Goal: Use online tool/utility: Utilize a website feature to perform a specific function

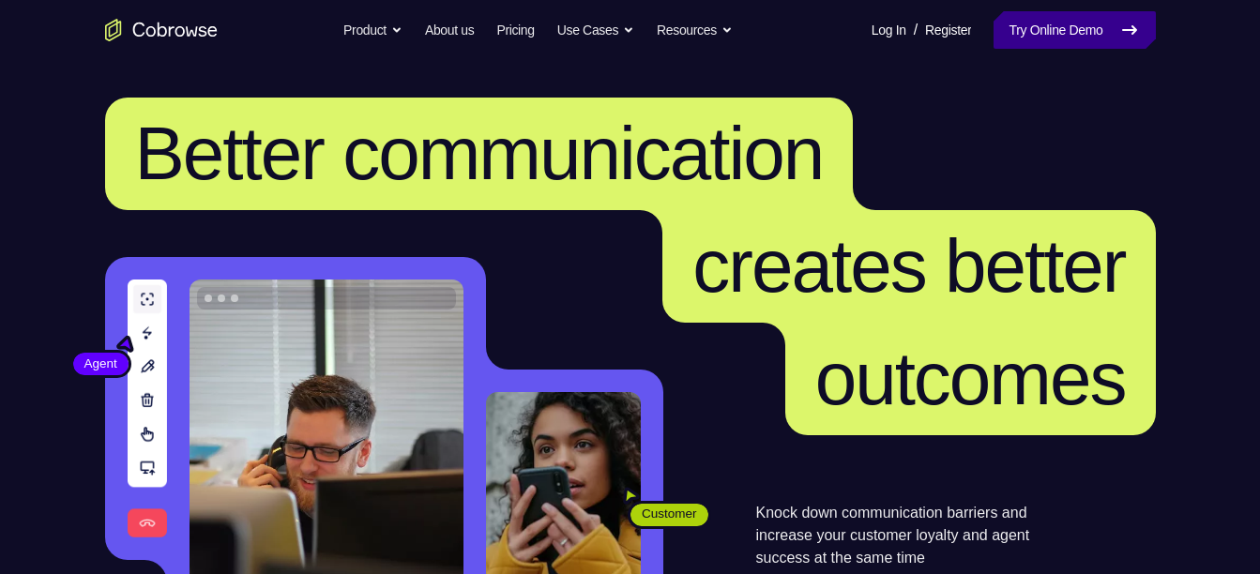
click at [1043, 26] on link "Try Online Demo" at bounding box center [1074, 30] width 161 height 38
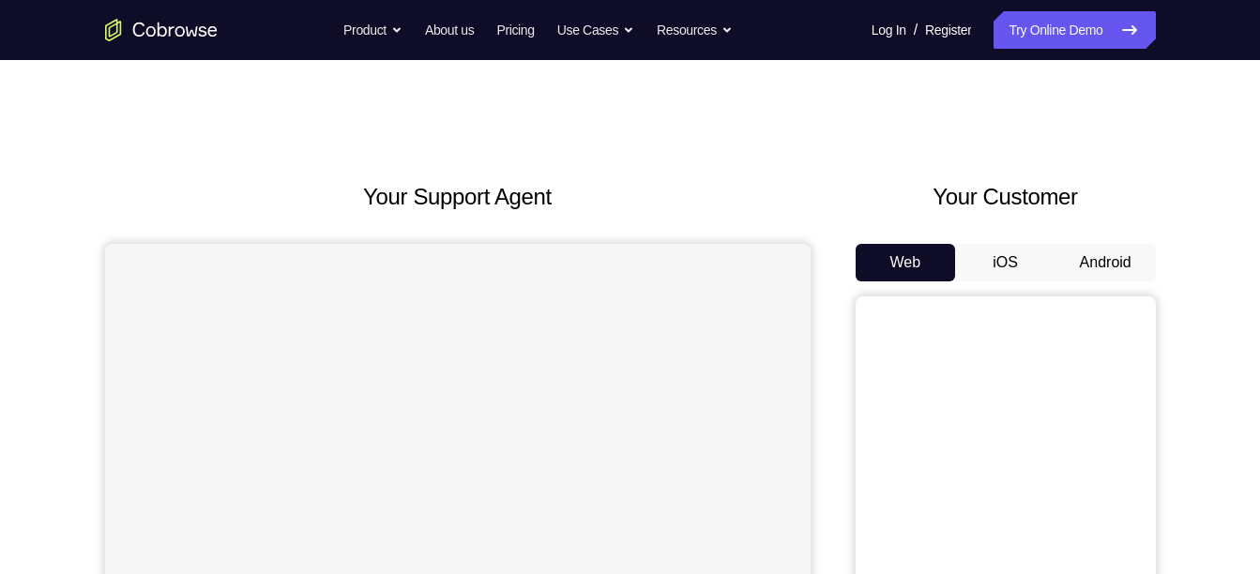
click at [1141, 287] on div "Web iOS Android" at bounding box center [1006, 559] width 300 height 630
click at [1132, 271] on button "Android" at bounding box center [1106, 263] width 100 height 38
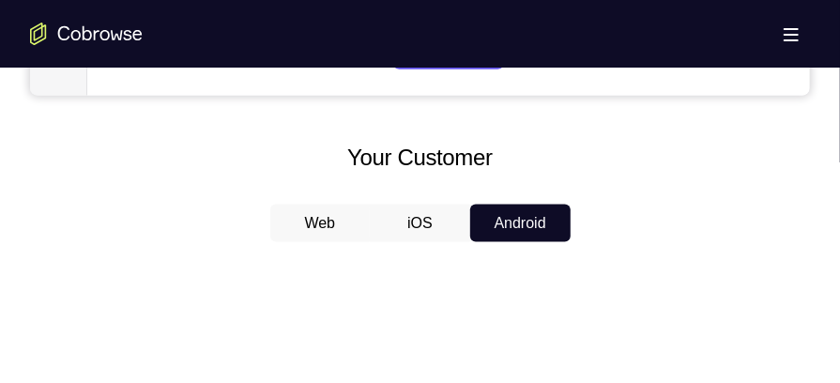
scroll to position [825, 0]
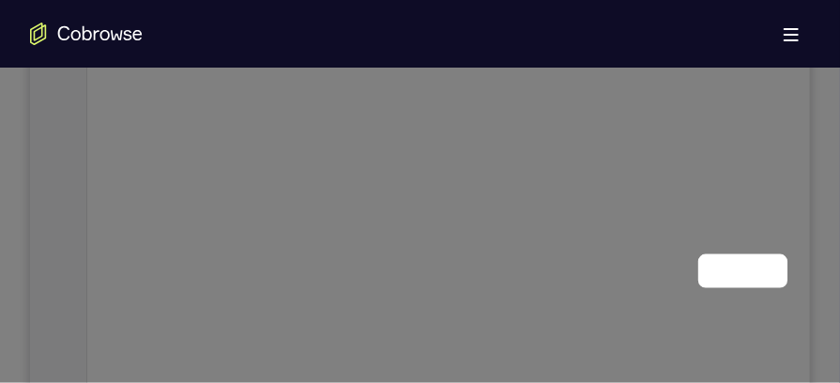
scroll to position [101, 0]
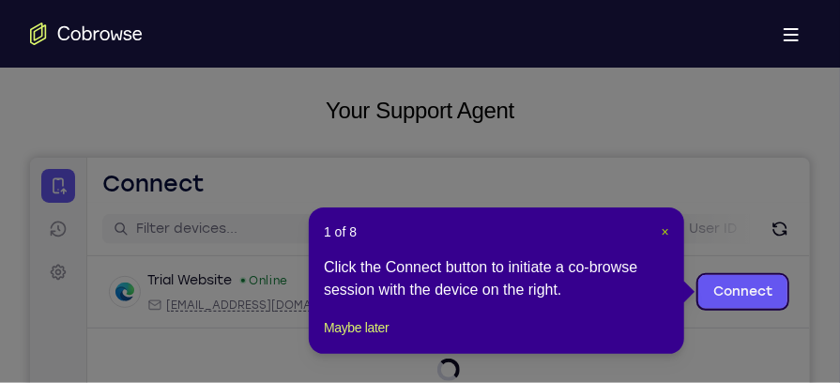
click at [661, 233] on span "×" at bounding box center [665, 231] width 8 height 15
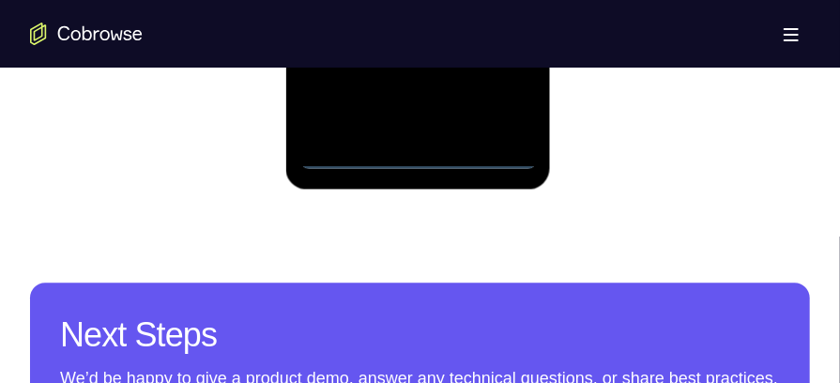
scroll to position [1447, 0]
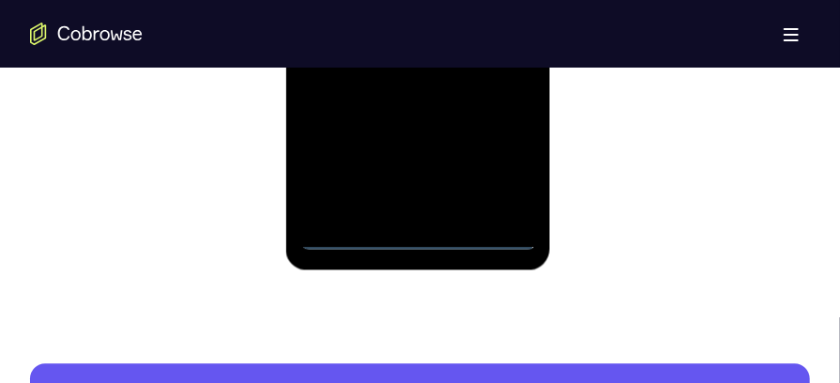
scroll to position [1330, 0]
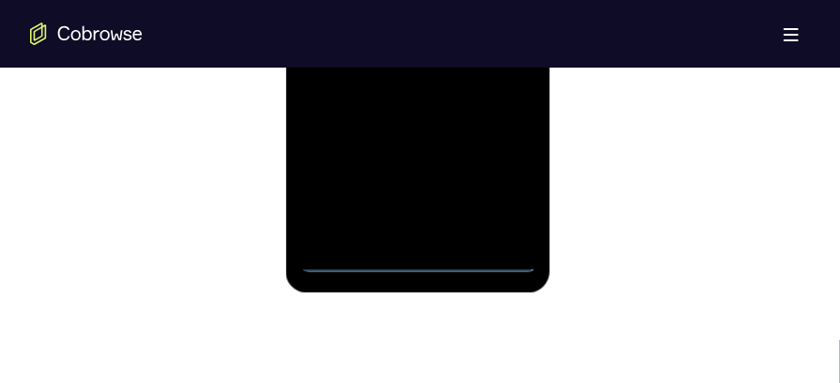
click at [497, 186] on div at bounding box center [417, 10] width 236 height 525
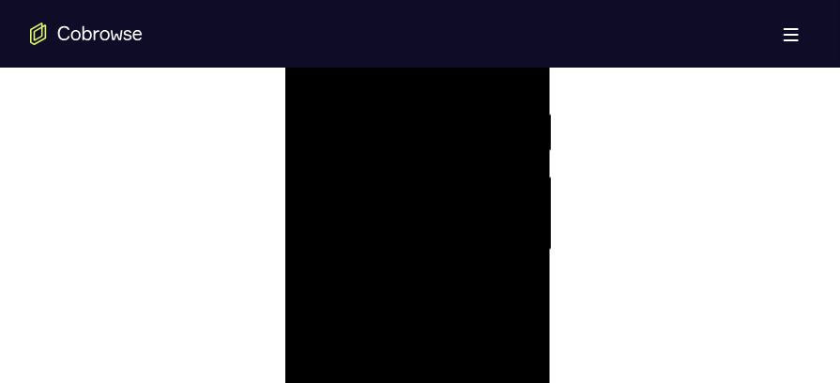
scroll to position [1084, 0]
click at [410, 84] on div at bounding box center [417, 256] width 236 height 525
click at [501, 257] on div at bounding box center [417, 256] width 236 height 525
click at [392, 295] on div at bounding box center [417, 256] width 236 height 525
click at [386, 237] on div at bounding box center [417, 256] width 236 height 525
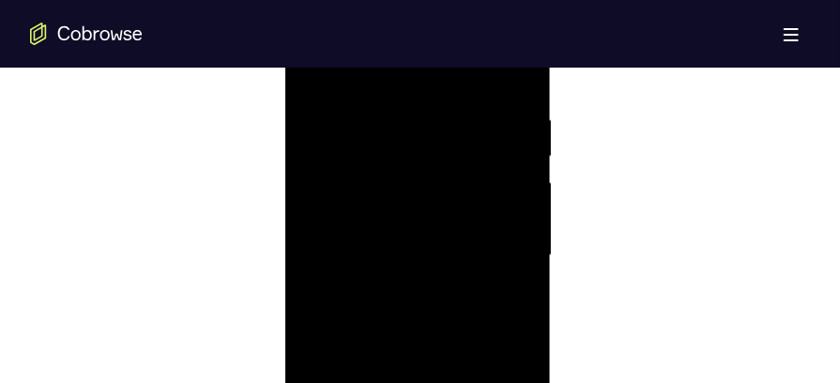
click at [377, 226] on div at bounding box center [417, 256] width 236 height 525
click at [380, 247] on div at bounding box center [417, 256] width 236 height 525
click at [405, 317] on div at bounding box center [417, 256] width 236 height 525
click at [517, 138] on div at bounding box center [417, 299] width 236 height 525
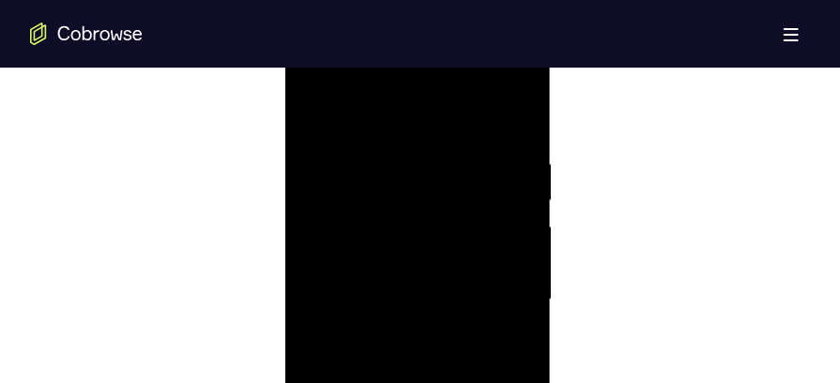
click at [523, 108] on div at bounding box center [417, 299] width 236 height 525
click at [368, 160] on div at bounding box center [417, 299] width 236 height 525
click at [392, 175] on div at bounding box center [417, 299] width 236 height 525
click at [321, 127] on div at bounding box center [417, 321] width 236 height 525
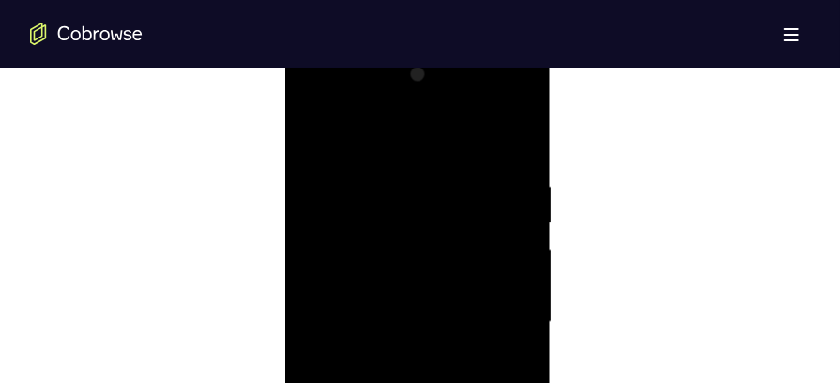
click at [317, 134] on div at bounding box center [417, 321] width 236 height 525
click at [394, 176] on div at bounding box center [417, 321] width 236 height 525
click at [516, 95] on div at bounding box center [417, 267] width 236 height 525
click at [459, 110] on div at bounding box center [417, 267] width 236 height 525
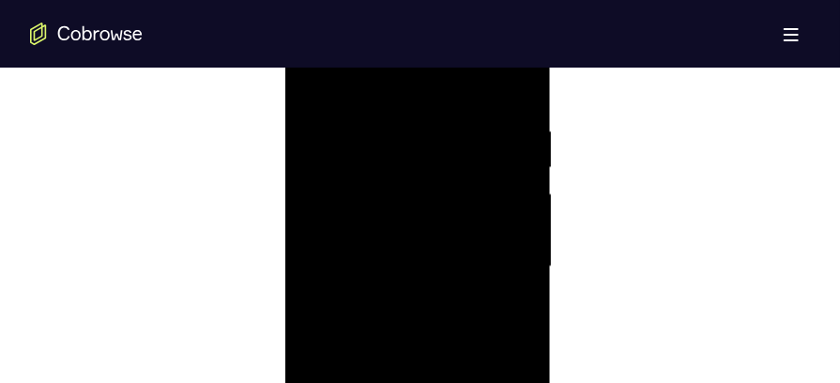
click at [515, 255] on div at bounding box center [417, 267] width 236 height 525
click at [515, 255] on div at bounding box center [417, 266] width 236 height 525
click at [510, 86] on div at bounding box center [417, 266] width 236 height 525
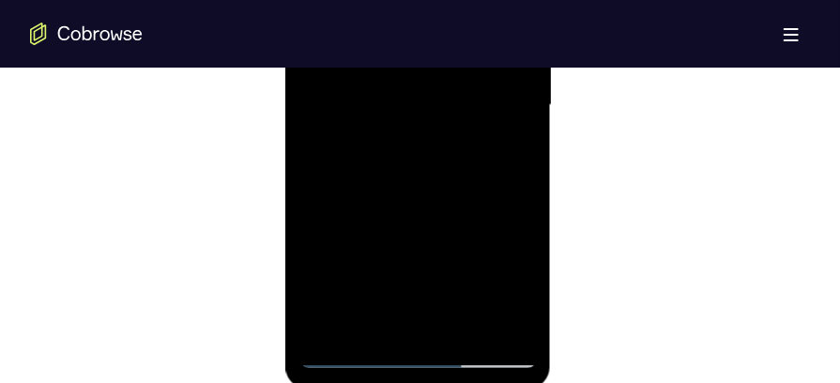
scroll to position [1306, 0]
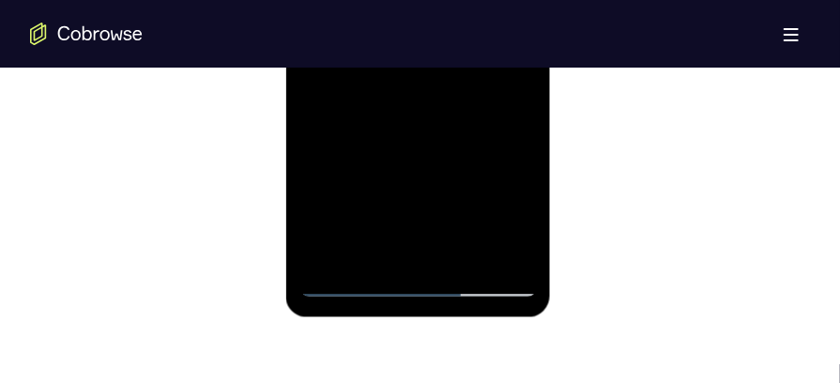
click at [462, 256] on div at bounding box center [417, 34] width 236 height 525
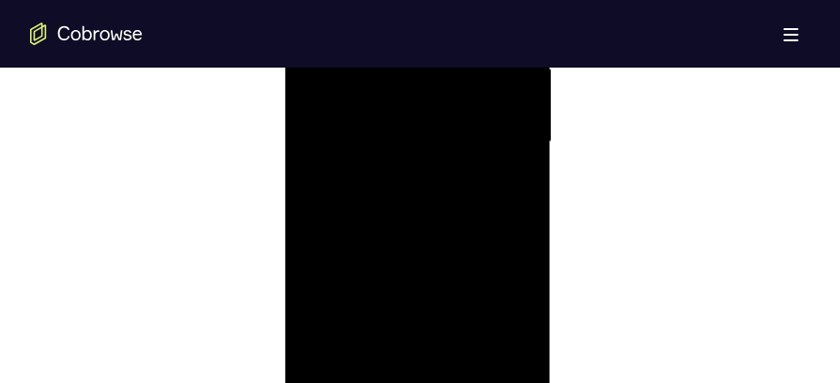
scroll to position [1180, 0]
click at [443, 256] on div at bounding box center [417, 160] width 236 height 525
click at [439, 215] on div at bounding box center [417, 182] width 236 height 525
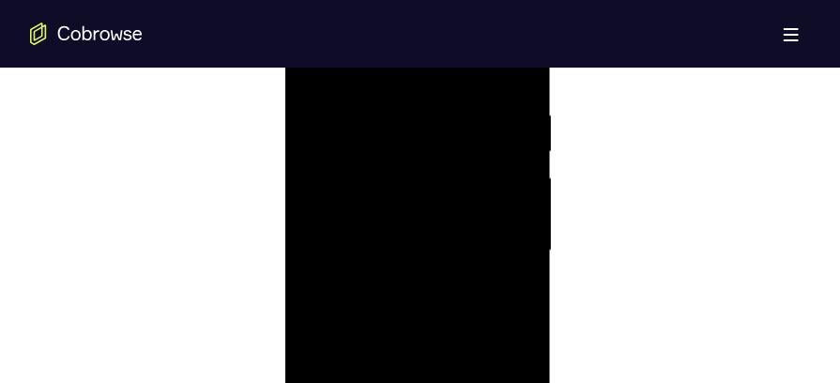
drag, startPoint x: 462, startPoint y: 203, endPoint x: 462, endPoint y: 171, distance: 31.9
click at [462, 171] on div at bounding box center [417, 252] width 236 height 525
click at [431, 273] on div at bounding box center [417, 252] width 236 height 525
click at [511, 222] on div at bounding box center [417, 216] width 236 height 525
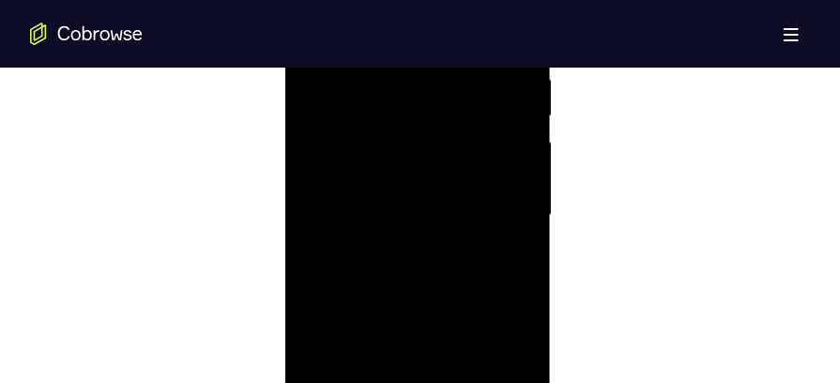
click at [522, 220] on div at bounding box center [417, 216] width 236 height 525
click at [514, 290] on div at bounding box center [417, 293] width 236 height 525
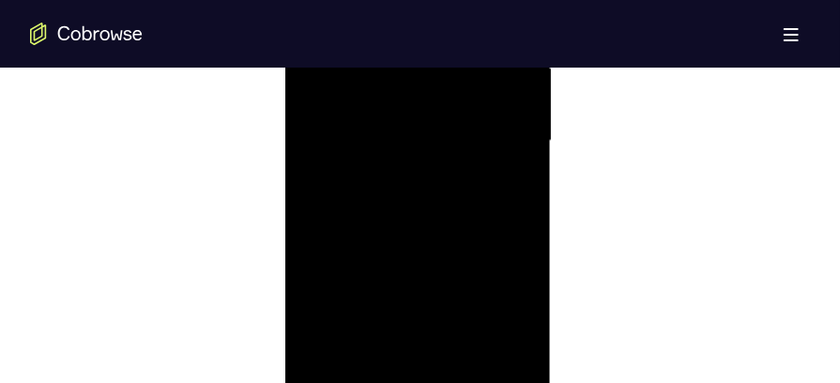
scroll to position [1277, 0]
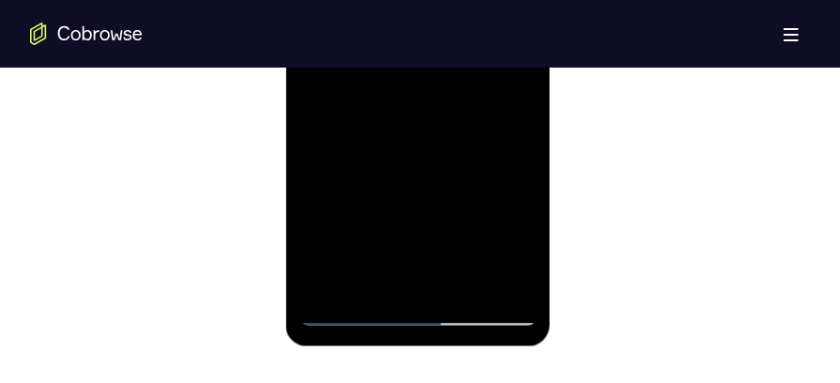
click at [473, 289] on div at bounding box center [417, 63] width 236 height 525
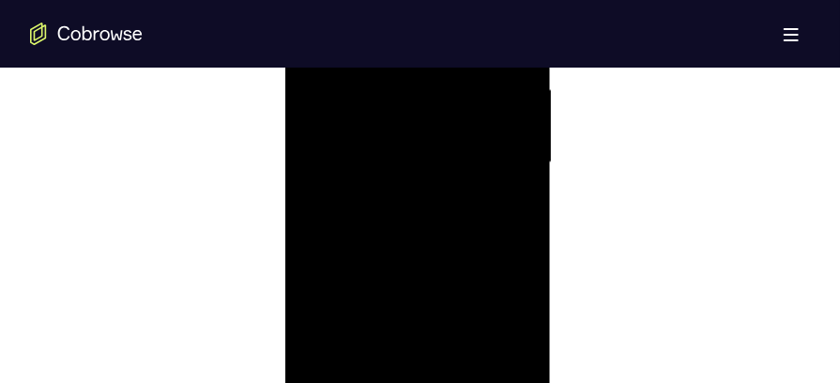
scroll to position [1141, 0]
click at [430, 224] on div at bounding box center [417, 199] width 236 height 525
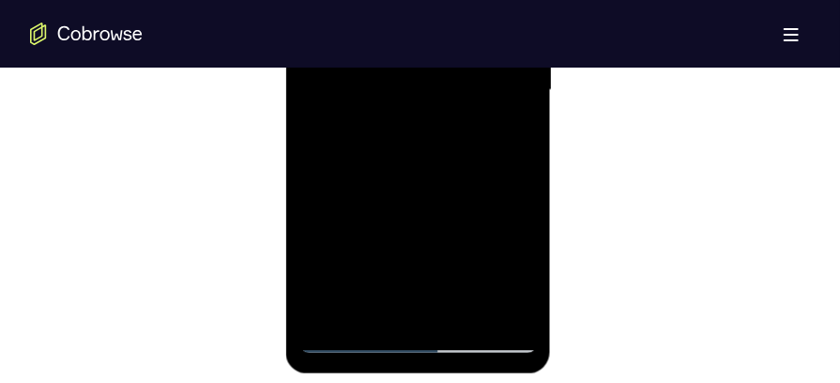
scroll to position [1275, 0]
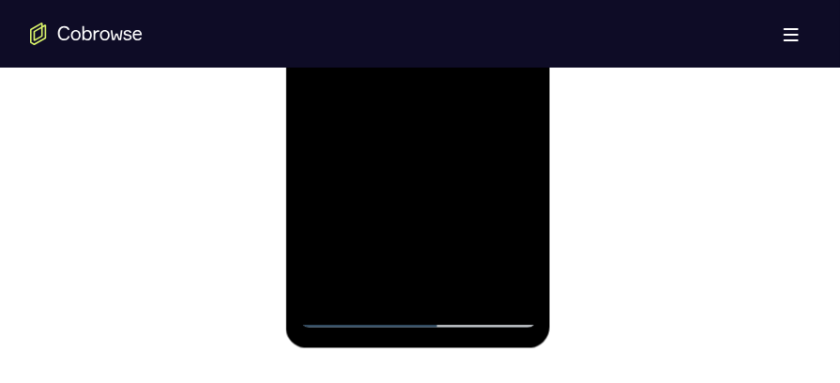
click at [387, 280] on div at bounding box center [417, 65] width 236 height 525
click at [375, 278] on div at bounding box center [417, 65] width 236 height 525
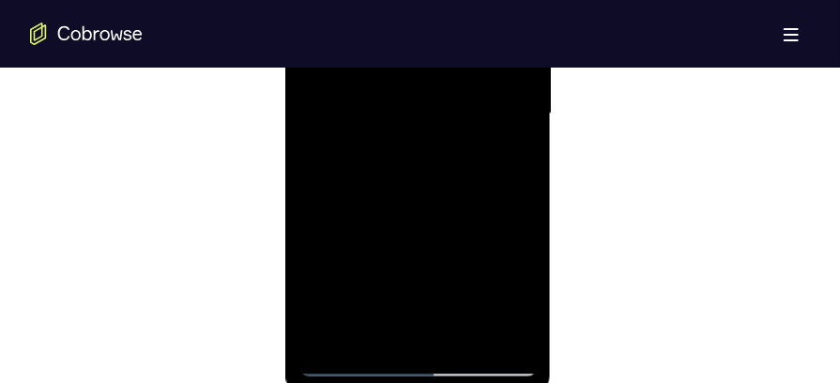
scroll to position [1221, 0]
click at [394, 275] on div at bounding box center [417, 119] width 236 height 525
click at [515, 190] on div at bounding box center [417, 119] width 236 height 525
click at [495, 187] on div at bounding box center [417, 119] width 236 height 525
click at [317, 224] on div at bounding box center [417, 119] width 236 height 525
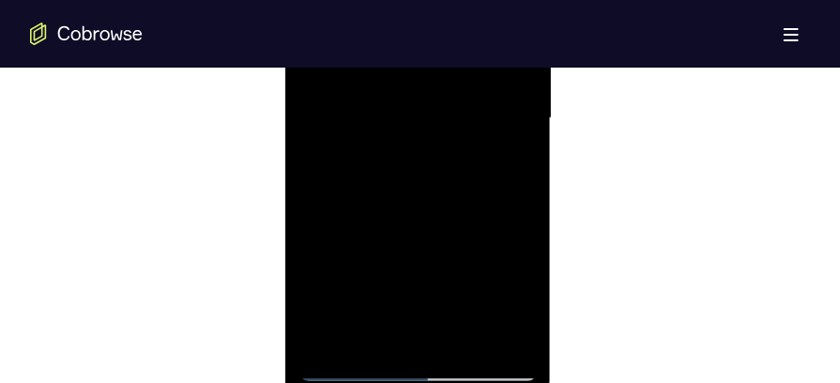
click at [317, 224] on div at bounding box center [417, 119] width 236 height 525
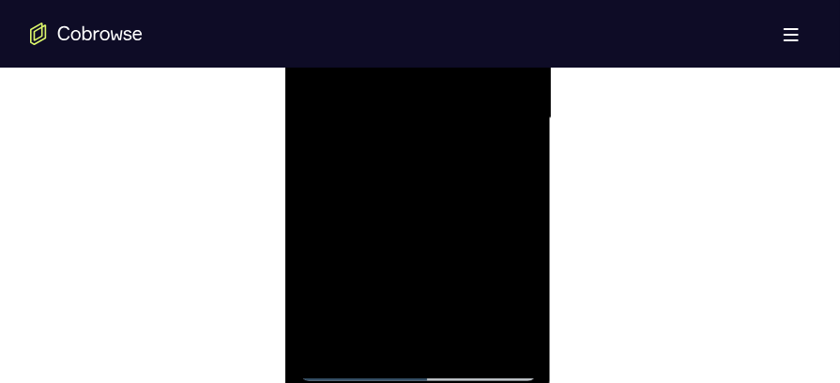
click at [317, 224] on div at bounding box center [417, 119] width 236 height 525
click at [510, 154] on div at bounding box center [417, 119] width 236 height 525
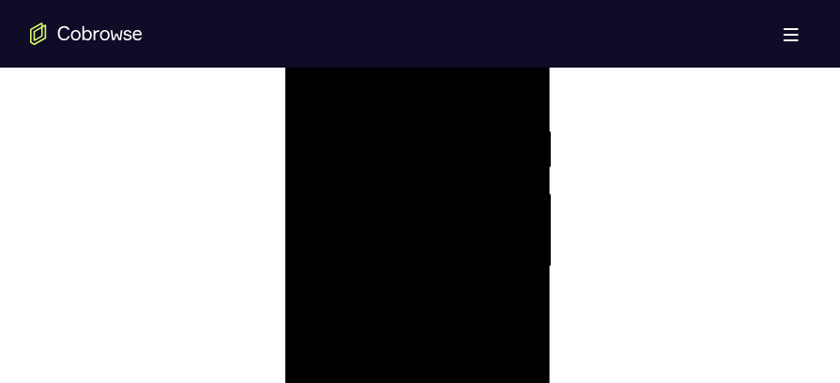
drag, startPoint x: 464, startPoint y: 185, endPoint x: 445, endPoint y: 344, distance: 160.7
click at [445, 344] on div at bounding box center [417, 267] width 236 height 525
drag, startPoint x: 479, startPoint y: 190, endPoint x: 468, endPoint y: 292, distance: 101.9
click at [468, 292] on div at bounding box center [417, 267] width 236 height 525
click at [311, 84] on div at bounding box center [417, 267] width 236 height 525
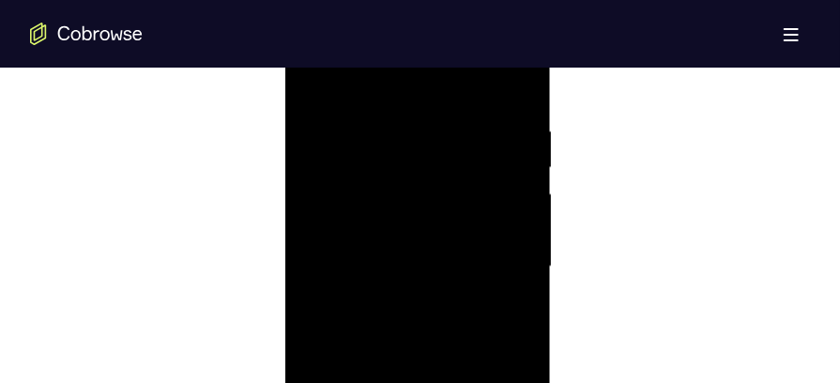
click at [405, 292] on div at bounding box center [417, 267] width 236 height 525
click at [415, 234] on div at bounding box center [417, 143] width 236 height 525
click at [517, 181] on div at bounding box center [417, 165] width 236 height 525
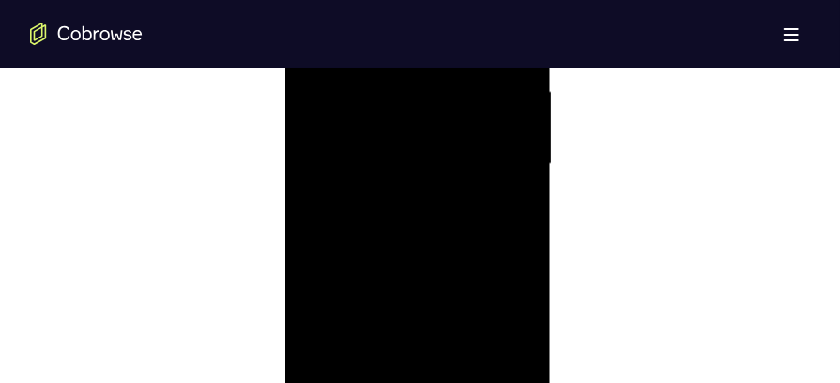
click at [517, 181] on div at bounding box center [417, 165] width 236 height 525
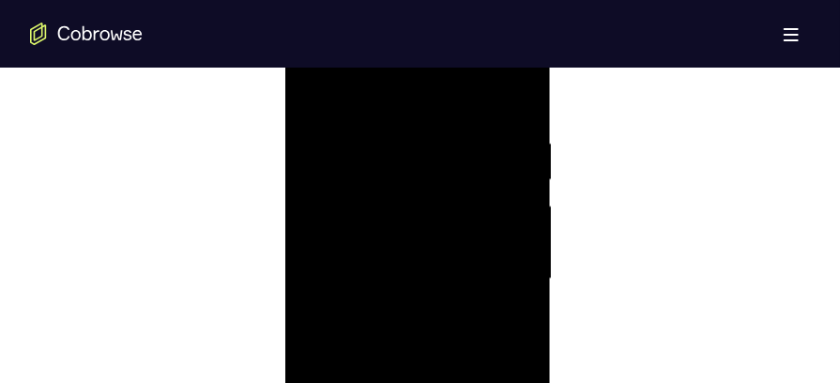
click at [312, 88] on div at bounding box center [417, 279] width 236 height 525
click at [392, 131] on div at bounding box center [417, 279] width 236 height 525
click at [507, 362] on div at bounding box center [417, 154] width 236 height 525
click at [512, 258] on div at bounding box center [417, 154] width 236 height 525
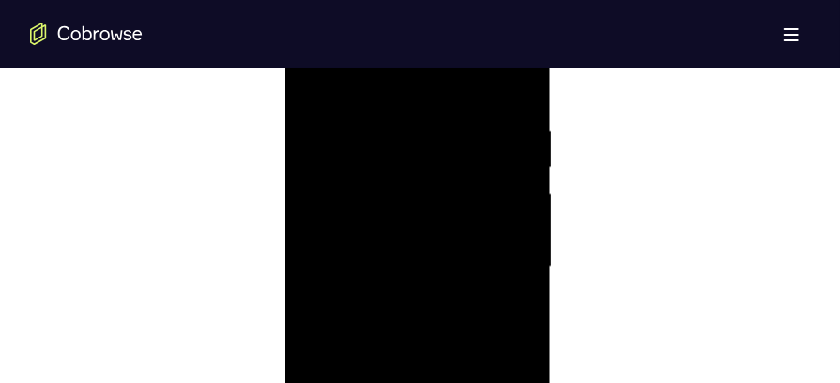
scroll to position [1072, 0]
click at [508, 96] on div at bounding box center [417, 268] width 236 height 525
drag, startPoint x: 492, startPoint y: 131, endPoint x: 407, endPoint y: 143, distance: 85.2
click at [407, 143] on div at bounding box center [417, 268] width 236 height 525
drag, startPoint x: 460, startPoint y: 134, endPoint x: 378, endPoint y: 144, distance: 82.3
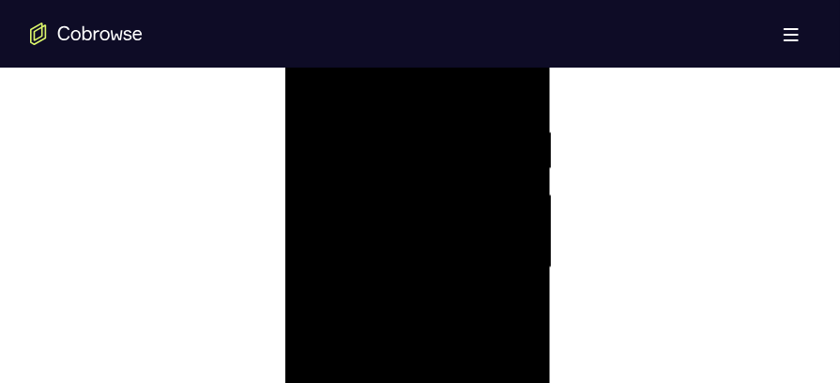
click at [378, 144] on div at bounding box center [417, 268] width 236 height 525
drag, startPoint x: 445, startPoint y: 125, endPoint x: 391, endPoint y: 129, distance: 53.7
click at [391, 129] on div at bounding box center [417, 268] width 236 height 525
click at [406, 120] on div at bounding box center [417, 268] width 236 height 525
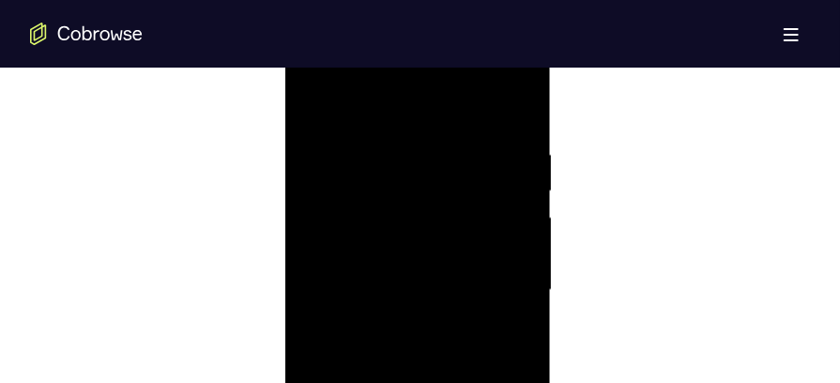
click at [517, 114] on div at bounding box center [417, 290] width 236 height 525
drag, startPoint x: 486, startPoint y: 150, endPoint x: 380, endPoint y: 154, distance: 106.1
click at [380, 154] on div at bounding box center [417, 290] width 236 height 525
drag, startPoint x: 458, startPoint y: 156, endPoint x: 353, endPoint y: 156, distance: 105.1
click at [353, 156] on div at bounding box center [417, 290] width 236 height 525
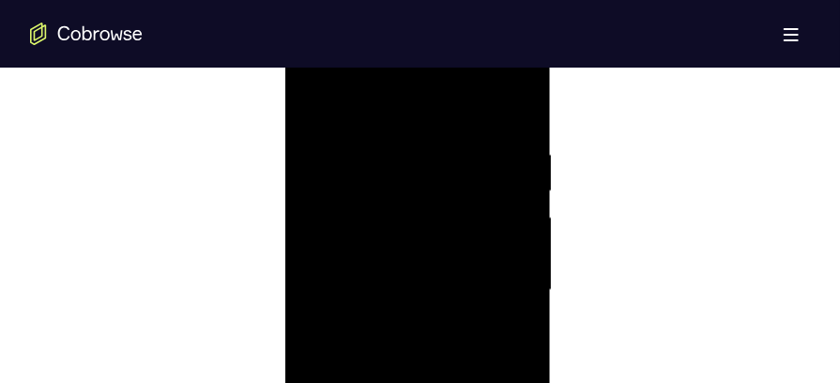
drag, startPoint x: 456, startPoint y: 146, endPoint x: 357, endPoint y: 148, distance: 99.5
click at [357, 148] on div at bounding box center [417, 290] width 236 height 525
drag, startPoint x: 475, startPoint y: 158, endPoint x: 364, endPoint y: 161, distance: 110.8
click at [364, 161] on div at bounding box center [417, 290] width 236 height 525
drag, startPoint x: 465, startPoint y: 147, endPoint x: 389, endPoint y: 147, distance: 76.0
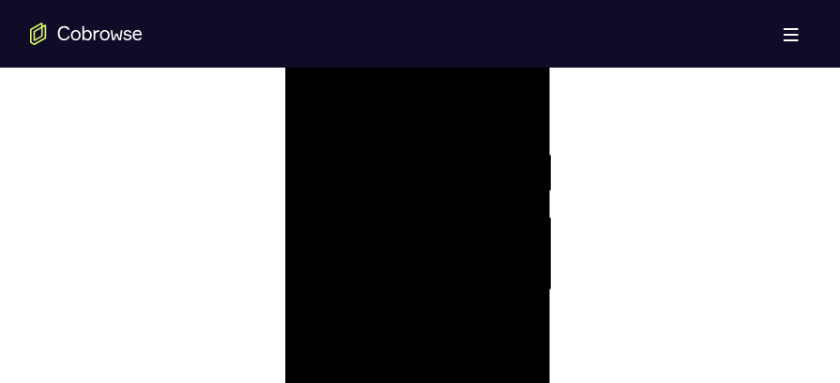
click at [389, 147] on div at bounding box center [417, 290] width 236 height 525
click at [522, 103] on div at bounding box center [417, 290] width 236 height 525
click at [373, 223] on div at bounding box center [417, 290] width 236 height 525
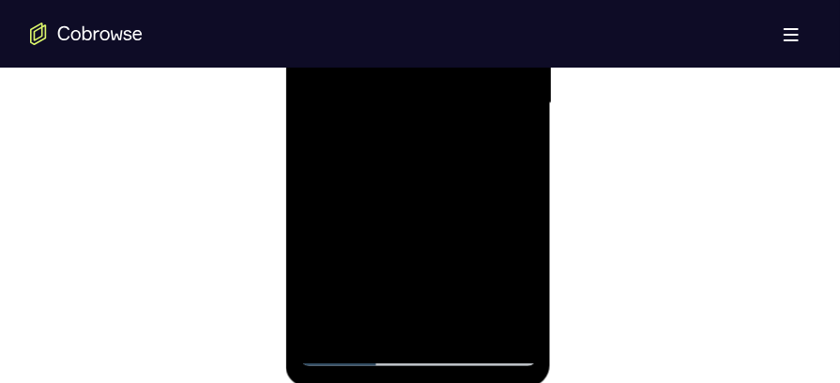
scroll to position [1239, 0]
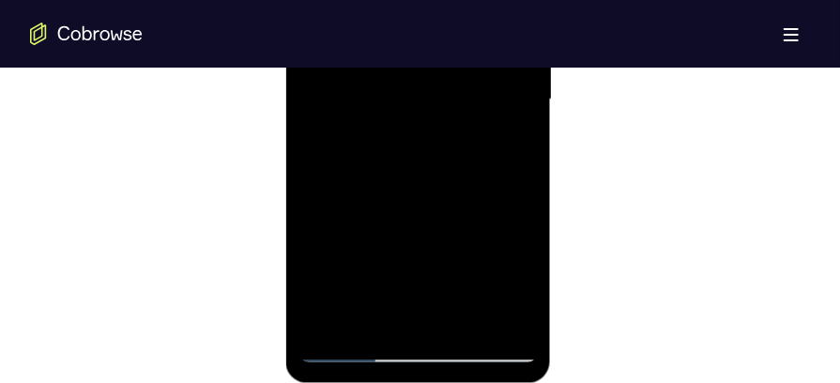
click at [462, 323] on div at bounding box center [417, 101] width 236 height 525
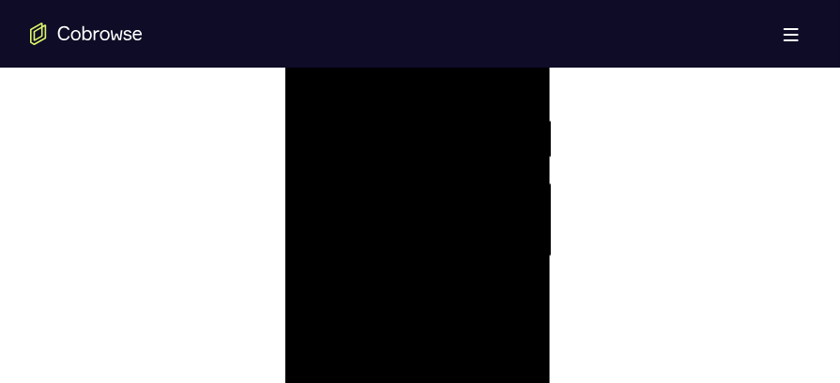
scroll to position [1076, 0]
click at [501, 217] on div at bounding box center [417, 263] width 236 height 525
click at [323, 116] on div at bounding box center [417, 310] width 236 height 525
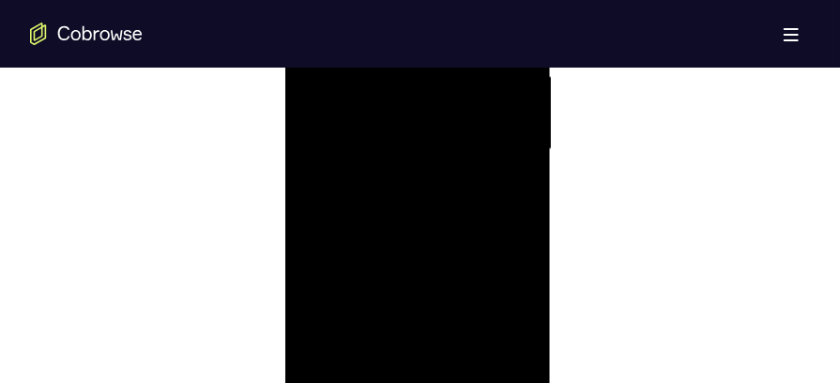
scroll to position [1193, 0]
click at [520, 236] on div at bounding box center [417, 148] width 236 height 525
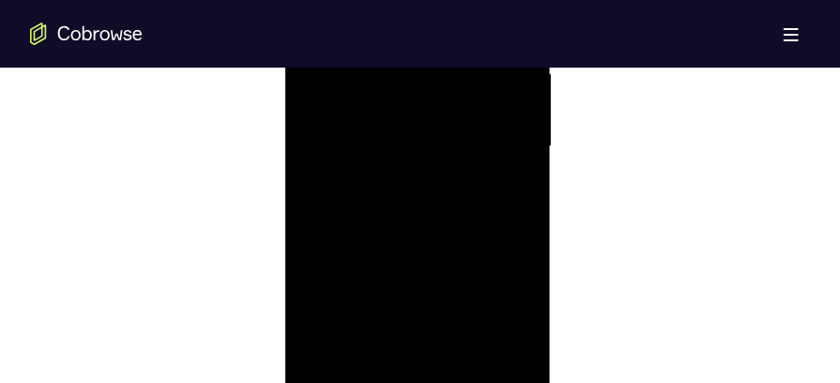
click at [520, 236] on div at bounding box center [417, 148] width 236 height 525
click at [315, 236] on div at bounding box center [417, 148] width 236 height 525
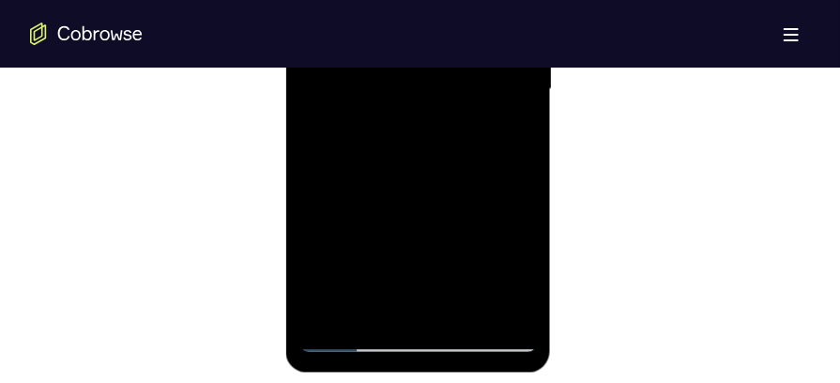
scroll to position [1255, 0]
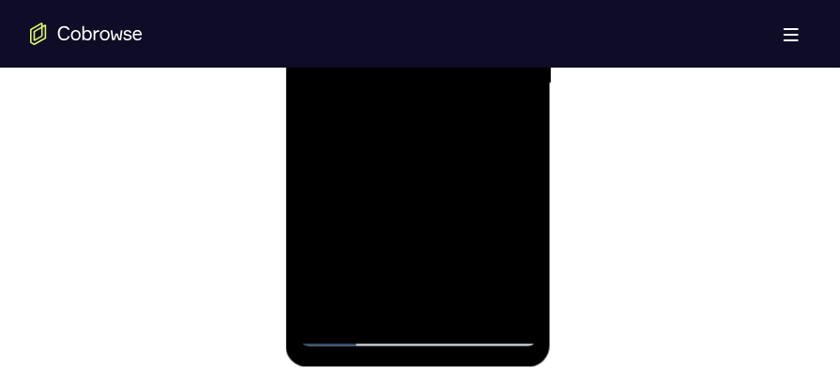
drag, startPoint x: 441, startPoint y: 251, endPoint x: 449, endPoint y: 199, distance: 52.1
click at [449, 199] on div at bounding box center [417, 85] width 236 height 525
drag, startPoint x: 441, startPoint y: 221, endPoint x: 434, endPoint y: 108, distance: 113.7
click at [434, 108] on div at bounding box center [417, 85] width 236 height 525
drag, startPoint x: 407, startPoint y: 199, endPoint x: 409, endPoint y: 162, distance: 36.6
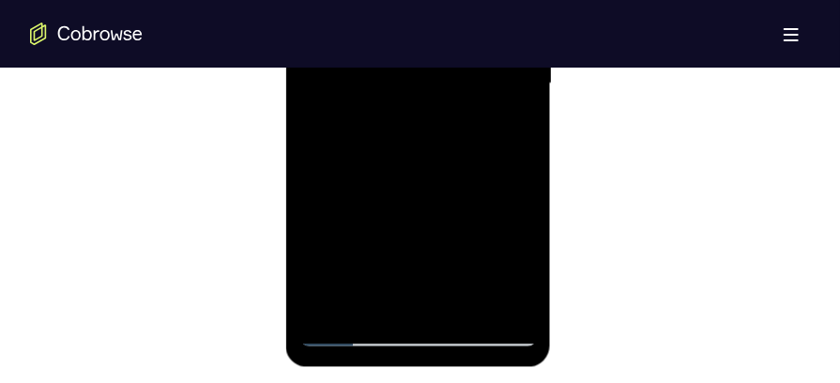
click at [409, 162] on div at bounding box center [417, 85] width 236 height 525
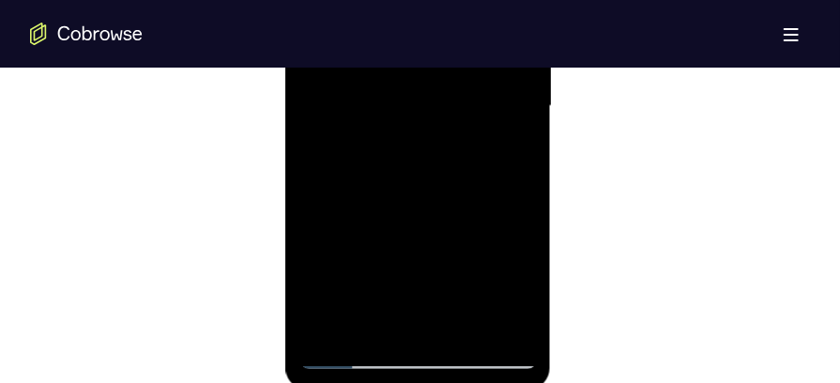
scroll to position [1231, 0]
drag, startPoint x: 460, startPoint y: 236, endPoint x: 450, endPoint y: 121, distance: 114.9
click at [450, 121] on div at bounding box center [417, 109] width 236 height 525
drag, startPoint x: 405, startPoint y: 233, endPoint x: 416, endPoint y: 106, distance: 127.1
click at [416, 106] on div at bounding box center [417, 109] width 236 height 525
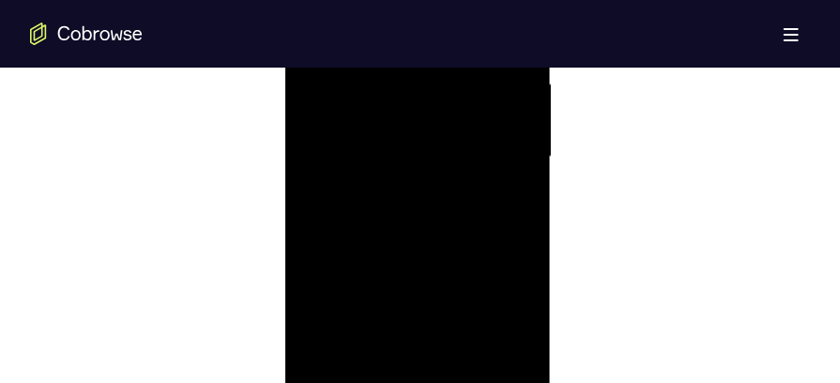
scroll to position [1180, 0]
click at [520, 247] on div at bounding box center [417, 160] width 236 height 525
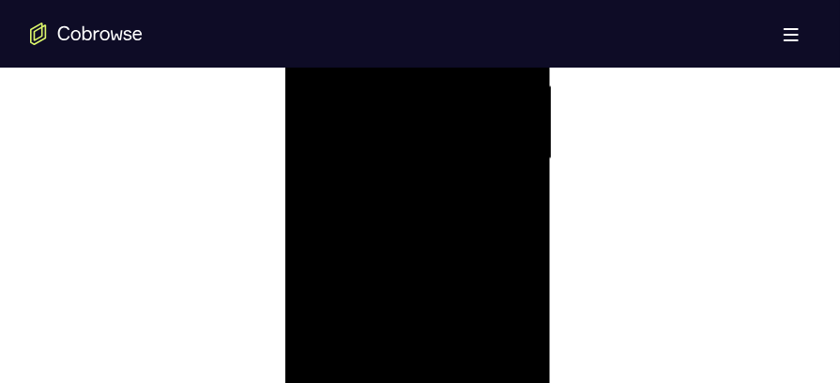
click at [520, 247] on div at bounding box center [417, 160] width 236 height 525
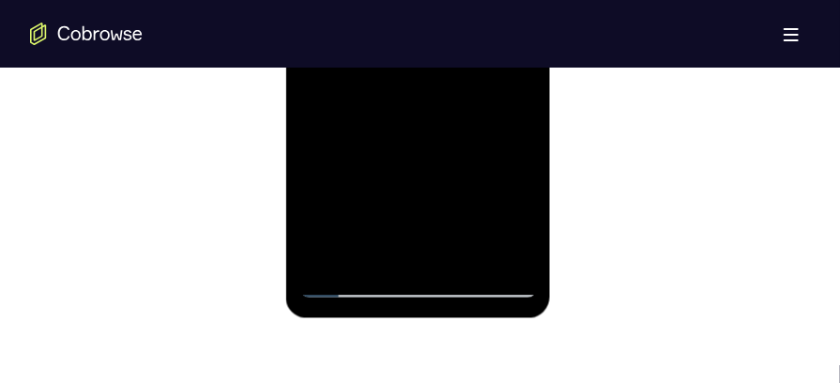
scroll to position [1310, 0]
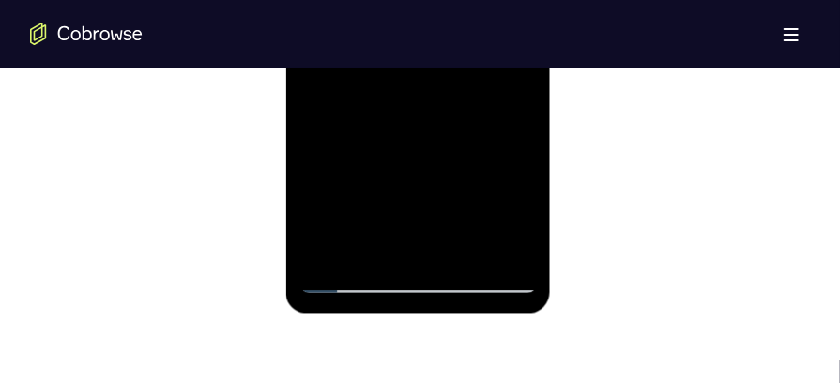
drag, startPoint x: 445, startPoint y: 186, endPoint x: 433, endPoint y: 96, distance: 90.8
click at [433, 96] on div at bounding box center [417, 30] width 236 height 525
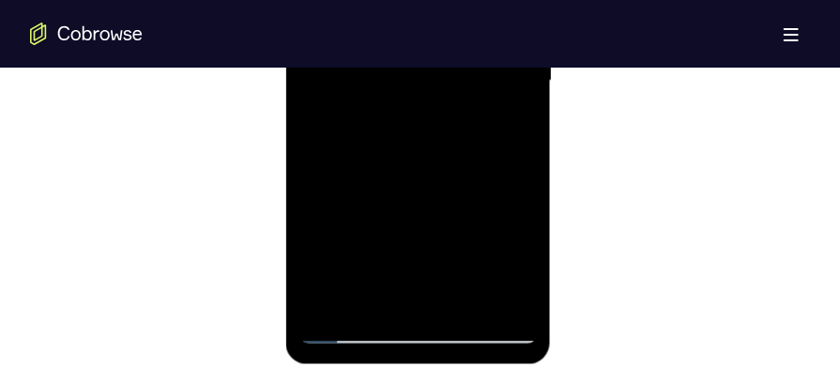
scroll to position [1242, 0]
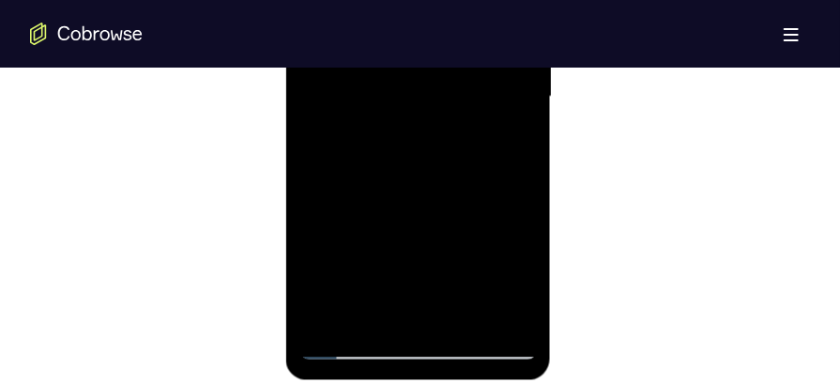
drag, startPoint x: 421, startPoint y: 260, endPoint x: 376, endPoint y: -33, distance: 296.2
click at [376, 0] on div at bounding box center [417, 98] width 236 height 525
drag, startPoint x: 402, startPoint y: 213, endPoint x: 692, endPoint y: -114, distance: 437.4
click at [405, 65] on div at bounding box center [417, 98] width 236 height 525
drag, startPoint x: 395, startPoint y: 227, endPoint x: 388, endPoint y: 115, distance: 111.8
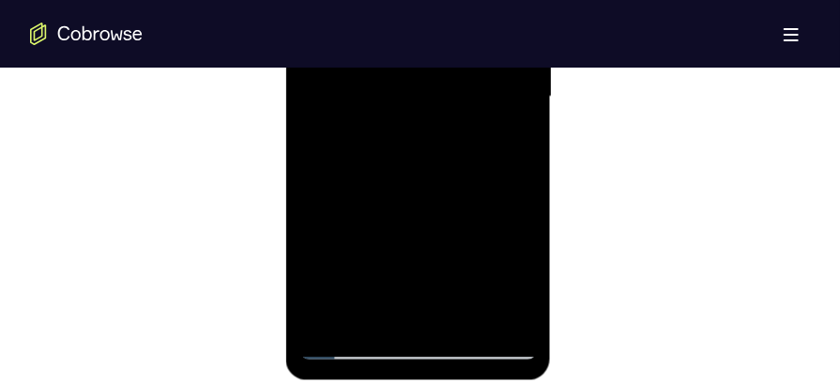
click at [388, 115] on div at bounding box center [417, 98] width 236 height 525
drag, startPoint x: 381, startPoint y: 229, endPoint x: 381, endPoint y: 84, distance: 144.5
click at [381, 84] on div at bounding box center [417, 98] width 236 height 525
drag, startPoint x: 366, startPoint y: 220, endPoint x: 372, endPoint y: 111, distance: 109.9
click at [372, 111] on div at bounding box center [417, 98] width 236 height 525
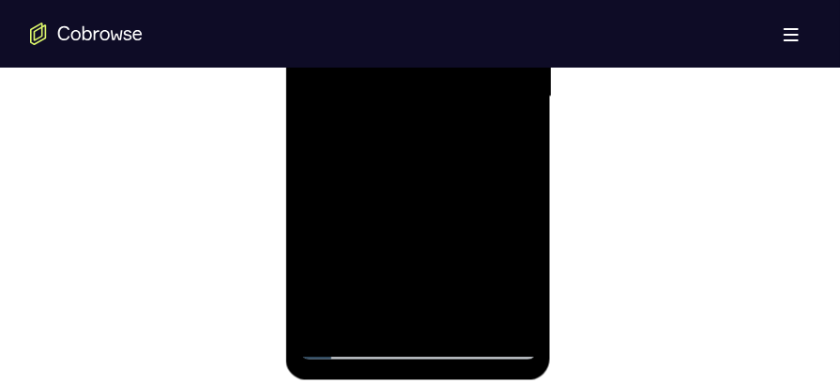
drag, startPoint x: 353, startPoint y: 232, endPoint x: 367, endPoint y: 120, distance: 112.5
click at [367, 120] on div at bounding box center [417, 98] width 236 height 525
drag, startPoint x: 417, startPoint y: 222, endPoint x: 424, endPoint y: 56, distance: 166.2
click at [424, 56] on div at bounding box center [417, 98] width 236 height 525
drag, startPoint x: 405, startPoint y: 176, endPoint x: 404, endPoint y: 88, distance: 88.2
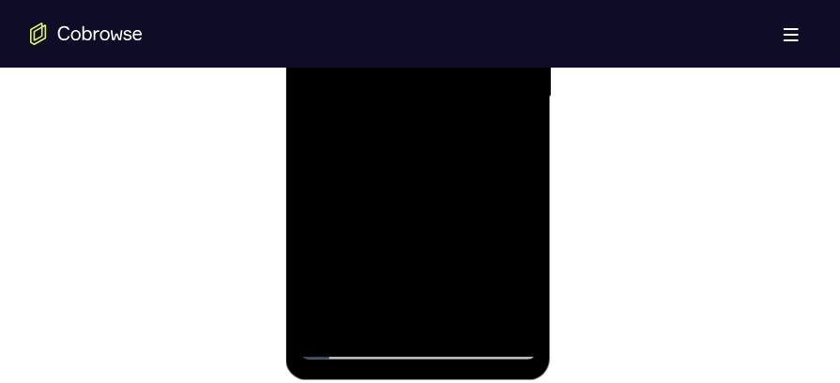
click at [404, 88] on div at bounding box center [417, 98] width 236 height 525
drag, startPoint x: 409, startPoint y: 215, endPoint x: 407, endPoint y: 147, distance: 67.6
click at [407, 147] on div at bounding box center [417, 98] width 236 height 525
drag, startPoint x: 405, startPoint y: 189, endPoint x: 400, endPoint y: 59, distance: 129.6
click at [400, 59] on div at bounding box center [417, 98] width 236 height 525
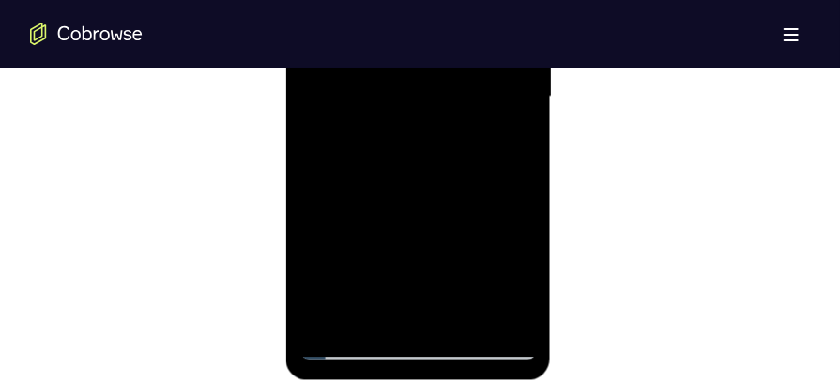
drag, startPoint x: 390, startPoint y: 196, endPoint x: 389, endPoint y: 148, distance: 47.9
click at [389, 148] on div at bounding box center [417, 98] width 236 height 525
drag, startPoint x: 433, startPoint y: 221, endPoint x: 427, endPoint y: 129, distance: 93.1
click at [427, 129] on div at bounding box center [417, 98] width 236 height 525
drag, startPoint x: 418, startPoint y: 215, endPoint x: 422, endPoint y: 109, distance: 106.1
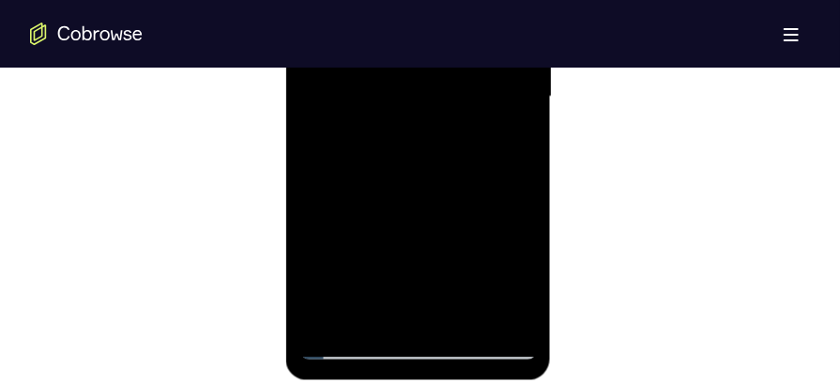
click at [422, 109] on div at bounding box center [417, 98] width 236 height 525
drag, startPoint x: 409, startPoint y: 200, endPoint x: 418, endPoint y: 85, distance: 114.9
click at [418, 85] on div at bounding box center [417, 98] width 236 height 525
drag, startPoint x: 418, startPoint y: 204, endPoint x: 419, endPoint y: 126, distance: 77.9
click at [419, 126] on div at bounding box center [417, 98] width 236 height 525
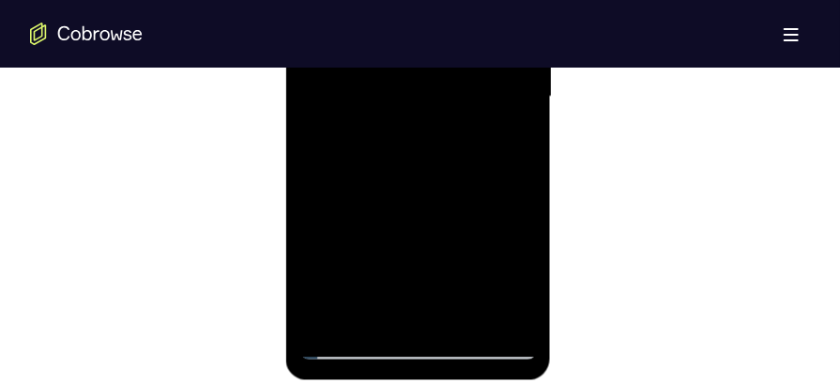
drag, startPoint x: 428, startPoint y: 258, endPoint x: 444, endPoint y: 133, distance: 125.8
click at [444, 133] on div at bounding box center [417, 98] width 236 height 525
drag, startPoint x: 413, startPoint y: 233, endPoint x: 425, endPoint y: 74, distance: 159.0
click at [425, 74] on div at bounding box center [417, 98] width 236 height 525
drag, startPoint x: 420, startPoint y: 215, endPoint x: 423, endPoint y: 107, distance: 107.9
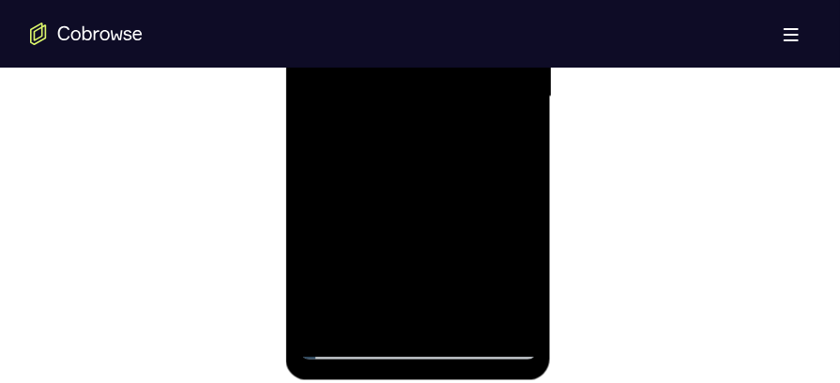
click at [423, 107] on div at bounding box center [417, 98] width 236 height 525
drag, startPoint x: 414, startPoint y: 228, endPoint x: 430, endPoint y: 89, distance: 139.8
click at [430, 89] on div at bounding box center [417, 98] width 236 height 525
click at [395, 214] on div at bounding box center [417, 98] width 236 height 525
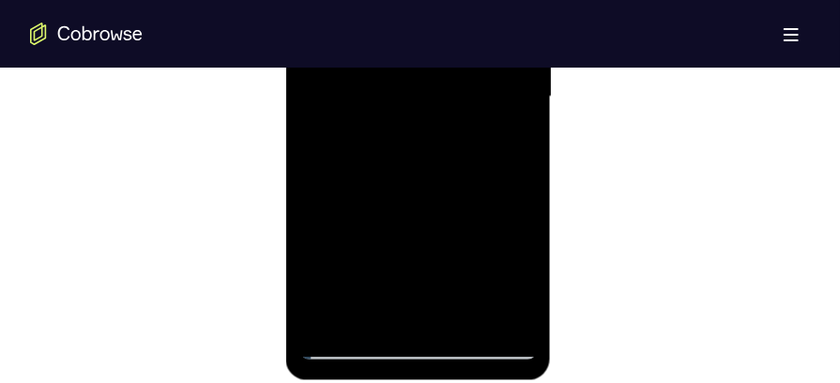
drag, startPoint x: 396, startPoint y: 196, endPoint x: 400, endPoint y: 116, distance: 79.8
click at [400, 116] on div at bounding box center [417, 98] width 236 height 525
drag, startPoint x: 400, startPoint y: 210, endPoint x: 686, endPoint y: -113, distance: 431.4
click at [400, 67] on div at bounding box center [417, 98] width 236 height 525
click at [342, 144] on div at bounding box center [417, 98] width 236 height 525
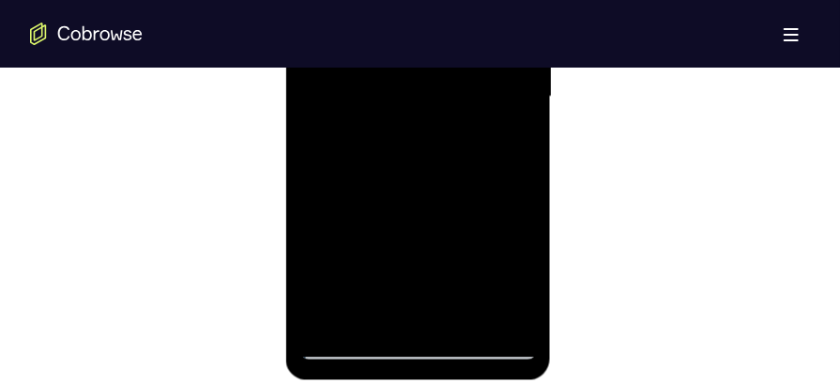
click at [342, 144] on div at bounding box center [417, 98] width 236 height 525
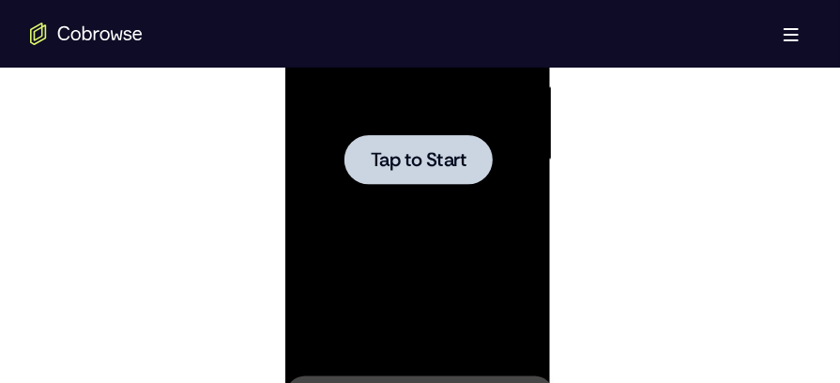
scroll to position [1161, 0]
